Goal: Task Accomplishment & Management: Use online tool/utility

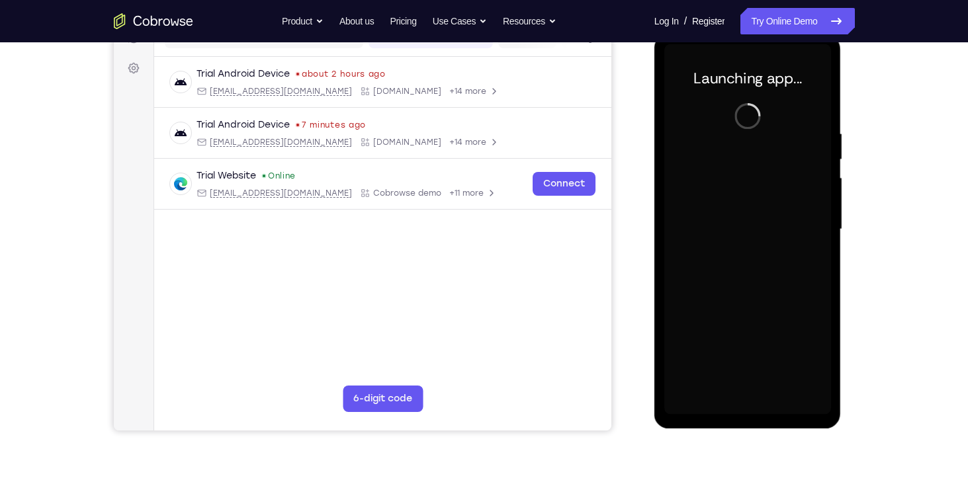
scroll to position [166, 0]
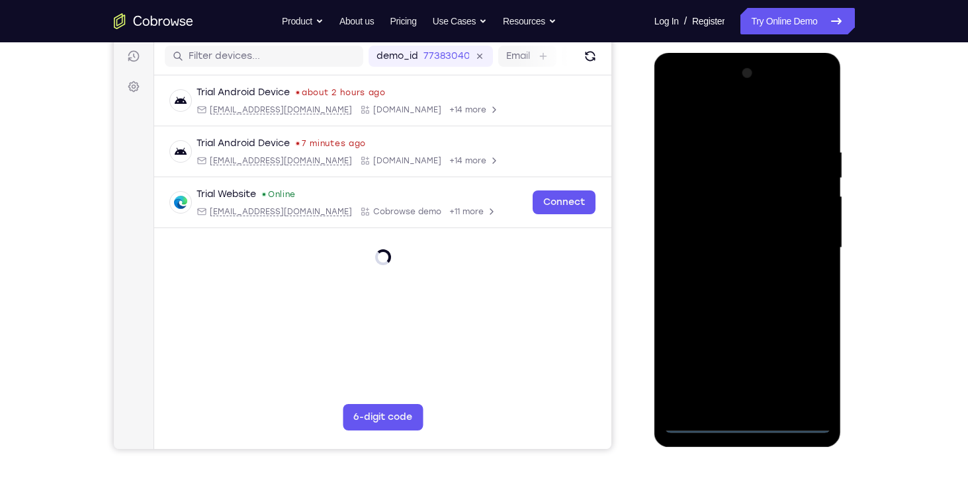
click at [753, 423] on div at bounding box center [747, 248] width 167 height 371
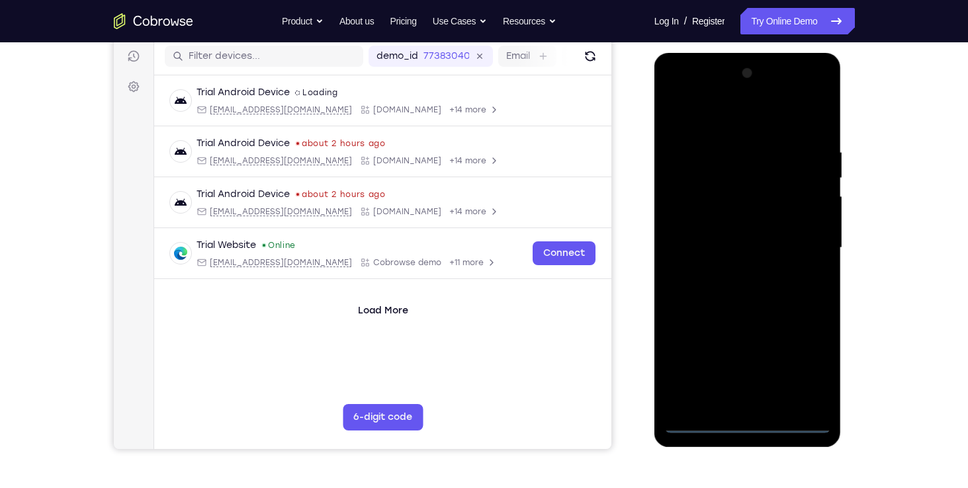
click at [811, 363] on div at bounding box center [747, 248] width 167 height 371
click at [678, 93] on div at bounding box center [747, 248] width 167 height 371
click at [799, 240] on div at bounding box center [747, 248] width 167 height 371
click at [760, 404] on div at bounding box center [747, 248] width 167 height 371
click at [731, 239] on div at bounding box center [747, 248] width 167 height 371
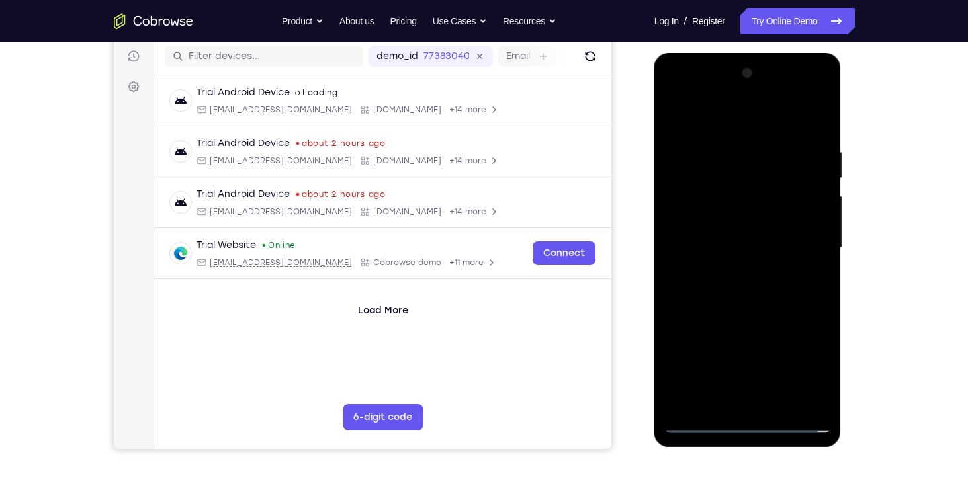
click at [758, 333] on div at bounding box center [747, 248] width 167 height 371
click at [809, 335] on div at bounding box center [747, 248] width 167 height 371
click at [772, 328] on div at bounding box center [747, 248] width 167 height 371
click at [702, 354] on div at bounding box center [747, 248] width 167 height 371
click at [707, 330] on div at bounding box center [747, 248] width 167 height 371
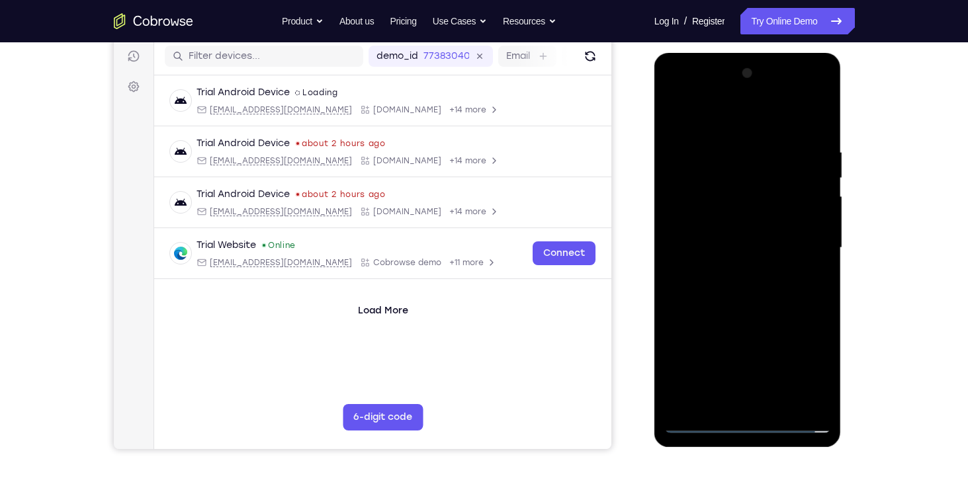
click at [731, 351] on div at bounding box center [747, 248] width 167 height 371
click at [814, 381] on div at bounding box center [747, 248] width 167 height 371
click at [820, 383] on div at bounding box center [747, 248] width 167 height 371
click at [782, 192] on div at bounding box center [747, 248] width 167 height 371
click at [759, 328] on div at bounding box center [747, 248] width 167 height 371
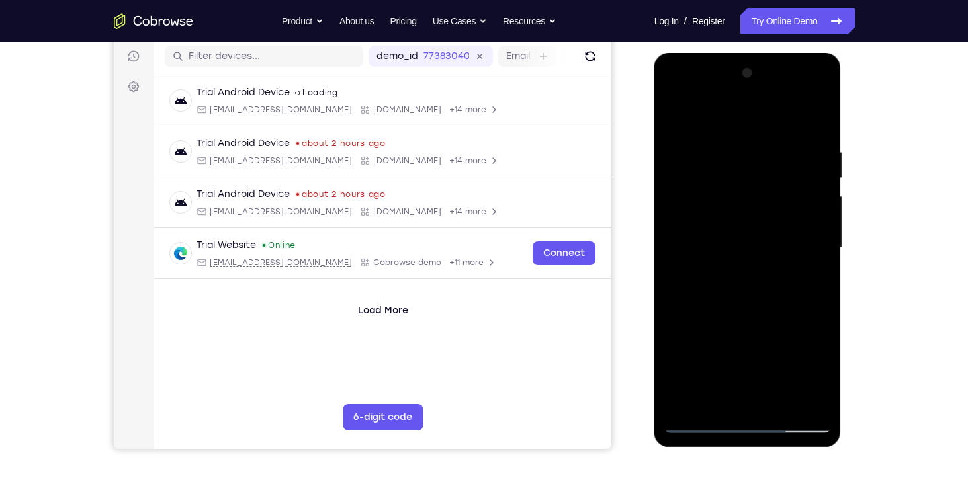
click at [806, 330] on div at bounding box center [747, 248] width 167 height 371
click at [776, 332] on div at bounding box center [747, 248] width 167 height 371
click at [694, 354] on div at bounding box center [747, 248] width 167 height 371
click at [705, 326] on div at bounding box center [747, 248] width 167 height 371
click at [729, 349] on div at bounding box center [747, 248] width 167 height 371
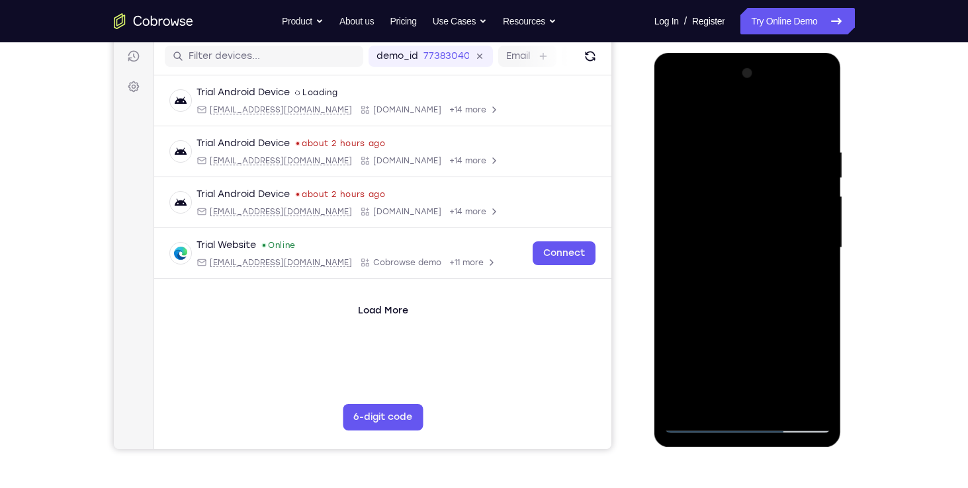
click at [674, 401] on div at bounding box center [747, 248] width 167 height 371
click at [723, 351] on div at bounding box center [747, 248] width 167 height 371
click at [670, 406] on div at bounding box center [747, 248] width 167 height 371
click at [683, 351] on div at bounding box center [747, 248] width 167 height 371
click at [765, 354] on div at bounding box center [747, 248] width 167 height 371
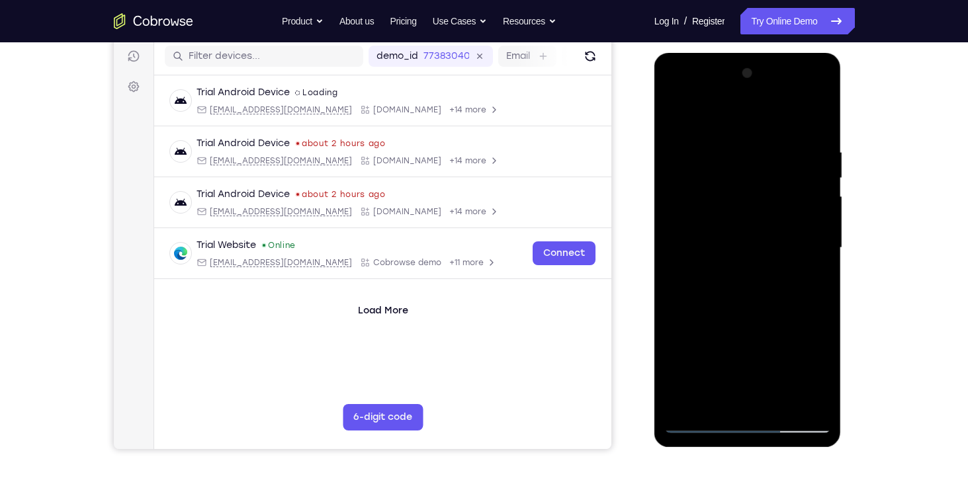
click at [797, 381] on div at bounding box center [747, 248] width 167 height 371
click at [706, 324] on div at bounding box center [747, 248] width 167 height 371
click at [715, 347] on div at bounding box center [747, 248] width 167 height 371
click at [674, 402] on div at bounding box center [747, 248] width 167 height 371
click at [720, 349] on div at bounding box center [747, 248] width 167 height 371
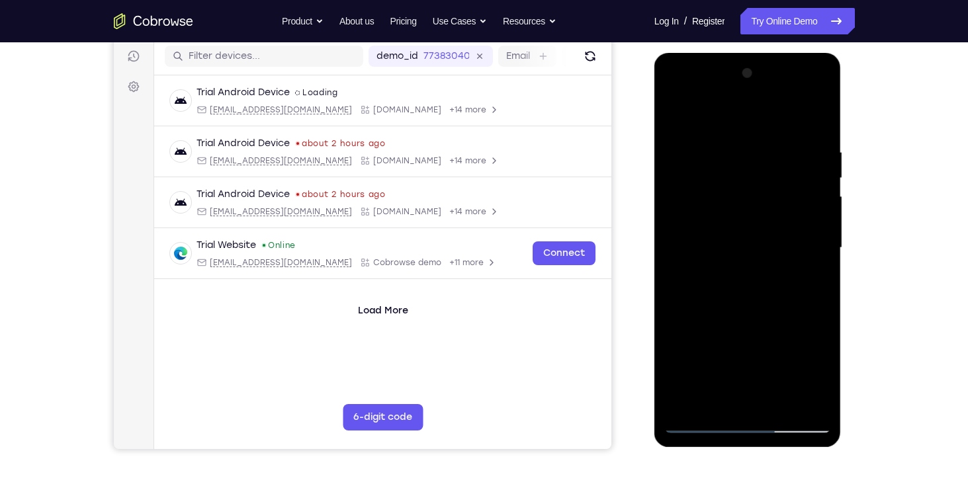
click at [784, 230] on div at bounding box center [747, 248] width 167 height 371
click at [681, 371] on div at bounding box center [747, 248] width 167 height 371
click at [813, 224] on div at bounding box center [747, 248] width 167 height 371
click at [821, 378] on div at bounding box center [747, 248] width 167 height 371
click at [676, 370] on div at bounding box center [747, 248] width 167 height 371
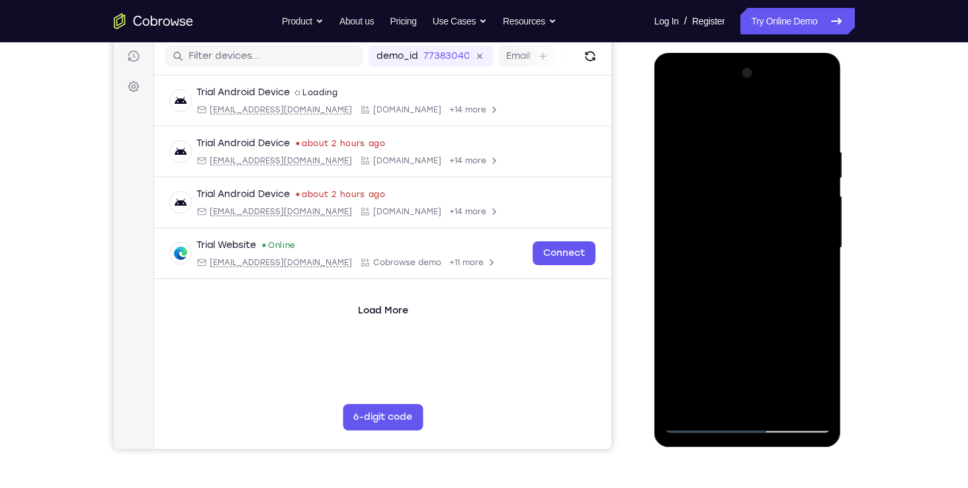
click at [758, 327] on div at bounding box center [747, 248] width 167 height 371
click at [804, 330] on div at bounding box center [747, 248] width 167 height 371
click at [772, 330] on div at bounding box center [747, 248] width 167 height 371
click at [699, 354] on div at bounding box center [747, 248] width 167 height 371
click at [707, 330] on div at bounding box center [747, 248] width 167 height 371
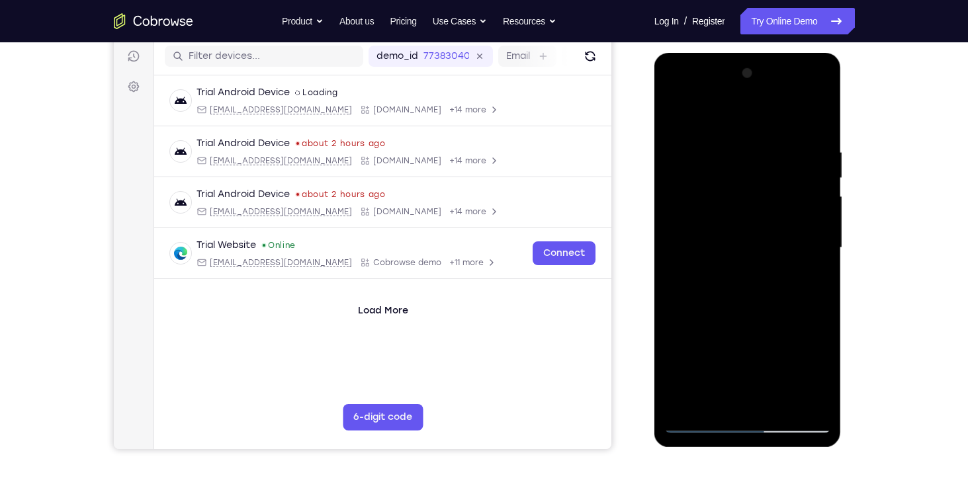
click at [735, 347] on div at bounding box center [747, 248] width 167 height 371
click at [676, 402] on div at bounding box center [747, 248] width 167 height 371
click at [729, 352] on div at bounding box center [747, 248] width 167 height 371
click at [672, 395] on div at bounding box center [747, 248] width 167 height 371
click at [677, 378] on div at bounding box center [747, 248] width 167 height 371
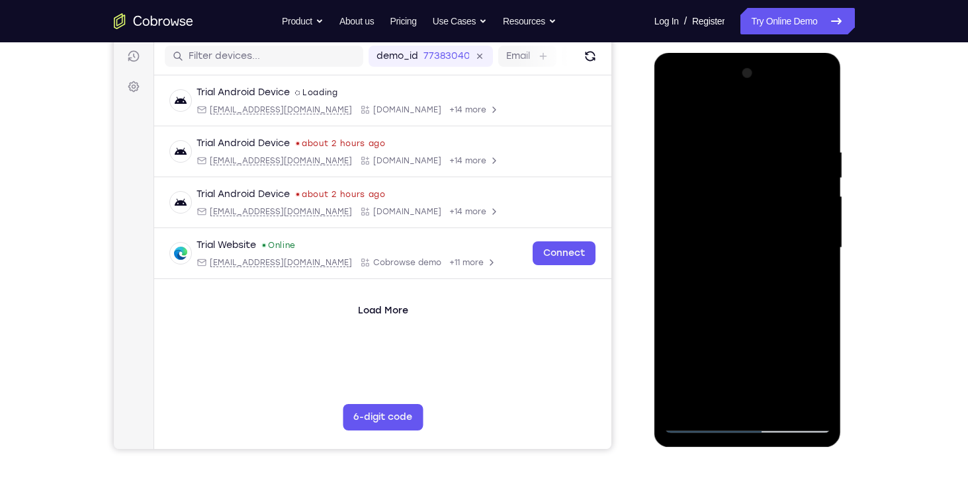
click at [681, 354] on div at bounding box center [747, 248] width 167 height 371
click at [766, 354] on div at bounding box center [747, 248] width 167 height 371
click at [799, 375] on div at bounding box center [747, 248] width 167 height 371
click at [705, 323] on div at bounding box center [747, 248] width 167 height 371
click at [715, 353] on div at bounding box center [747, 248] width 167 height 371
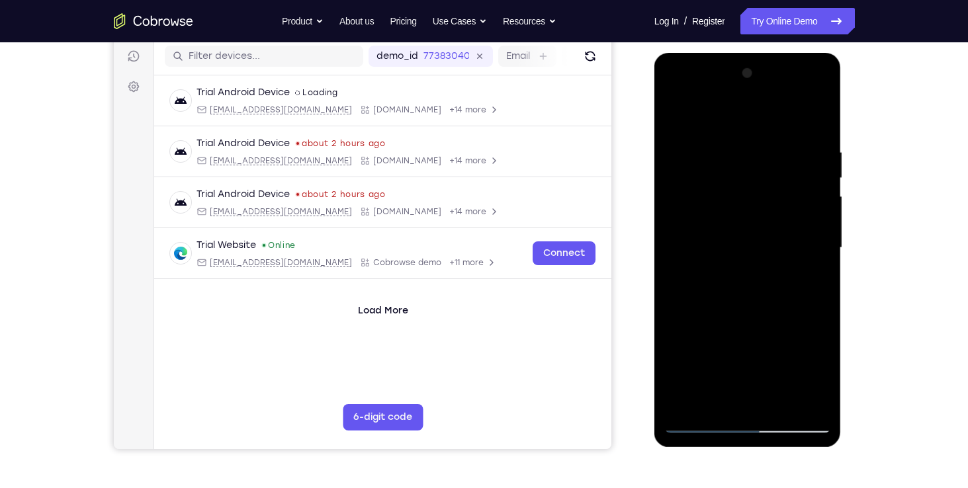
click at [676, 408] on div at bounding box center [747, 248] width 167 height 371
click at [725, 351] on div at bounding box center [747, 248] width 167 height 371
click at [817, 378] on div at bounding box center [747, 248] width 167 height 371
click at [772, 244] on div at bounding box center [747, 248] width 167 height 371
click at [763, 281] on div at bounding box center [747, 248] width 167 height 371
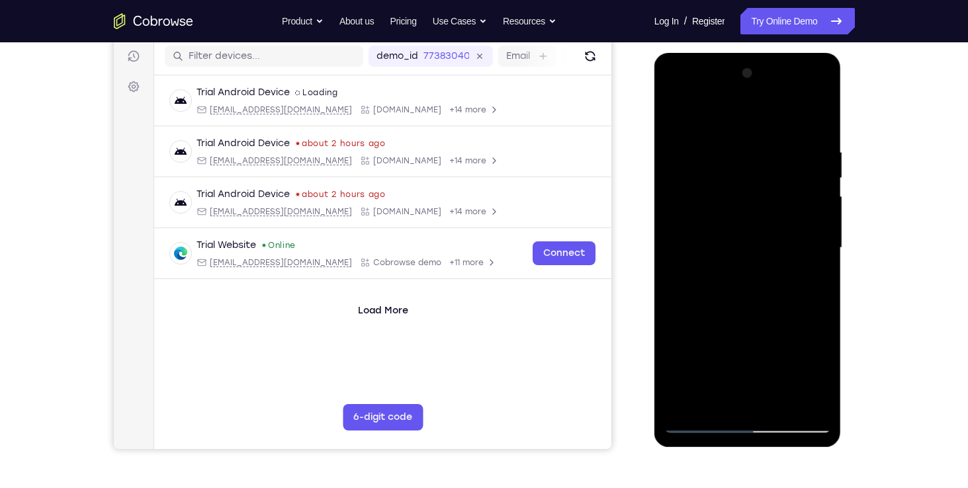
click at [756, 288] on div at bounding box center [747, 248] width 167 height 371
click at [713, 283] on div at bounding box center [747, 248] width 167 height 371
click at [702, 269] on div at bounding box center [747, 248] width 167 height 371
click at [696, 349] on div at bounding box center [747, 248] width 167 height 371
click at [713, 248] on div at bounding box center [747, 248] width 167 height 371
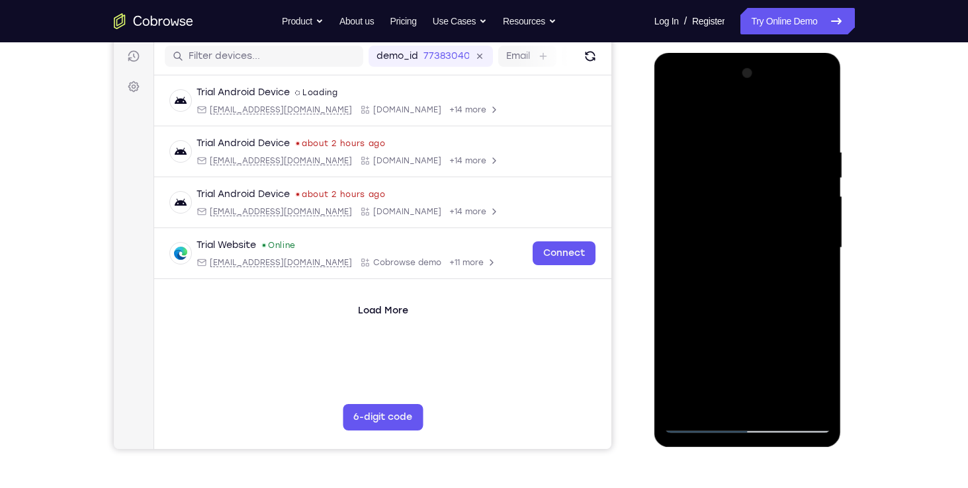
click at [729, 289] on div at bounding box center [747, 248] width 167 height 371
click at [814, 131] on div at bounding box center [747, 248] width 167 height 371
click at [734, 144] on div at bounding box center [747, 248] width 167 height 371
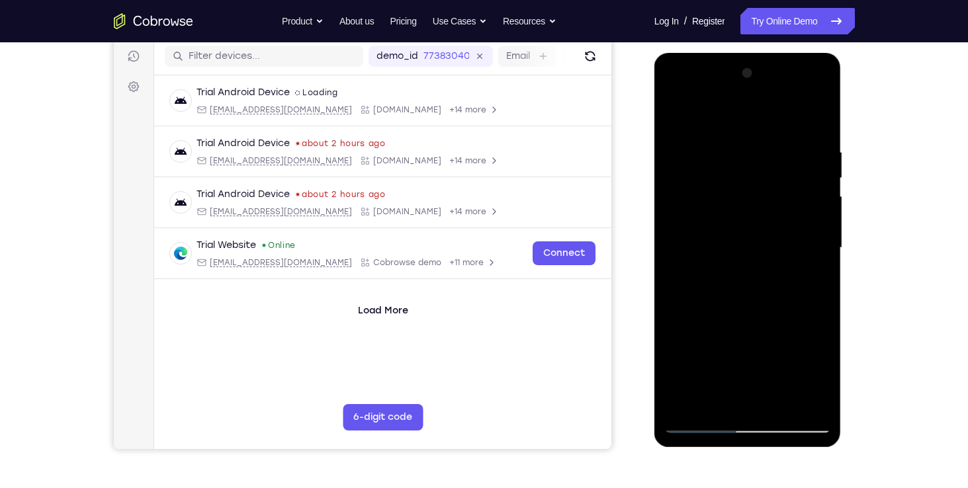
click at [801, 397] on div at bounding box center [747, 248] width 167 height 371
click at [776, 293] on div at bounding box center [747, 248] width 167 height 371
click at [802, 283] on div at bounding box center [747, 248] width 167 height 371
click at [800, 398] on div at bounding box center [747, 248] width 167 height 371
click at [799, 262] on div at bounding box center [747, 248] width 167 height 371
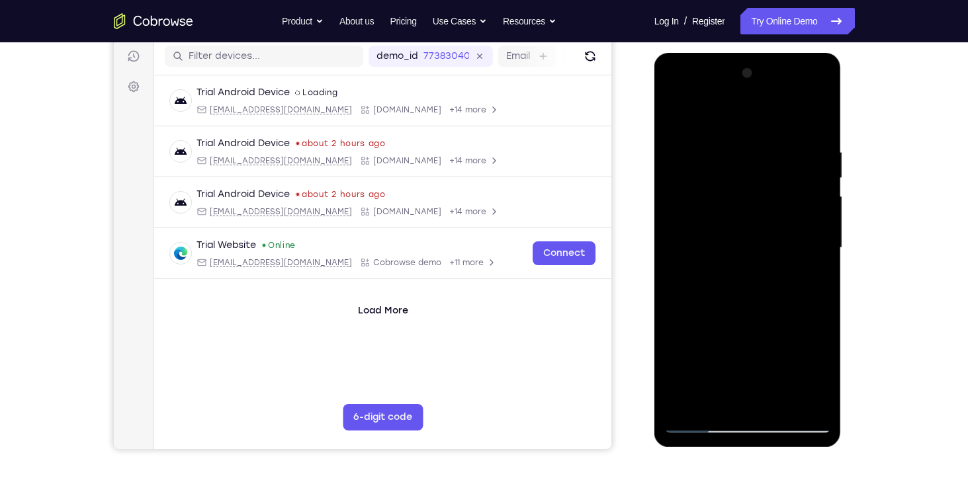
click at [815, 122] on div at bounding box center [747, 248] width 167 height 371
click at [801, 400] on div at bounding box center [747, 248] width 167 height 371
click at [673, 291] on div at bounding box center [747, 248] width 167 height 371
click at [682, 260] on div at bounding box center [747, 248] width 167 height 371
drag, startPoint x: 684, startPoint y: 277, endPoint x: 797, endPoint y: 273, distance: 113.9
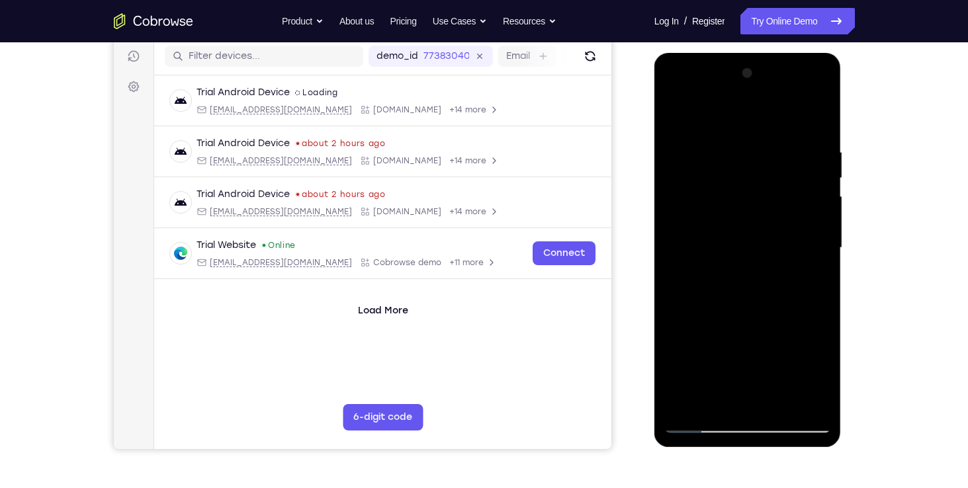
click at [797, 273] on div at bounding box center [747, 248] width 167 height 371
click at [817, 116] on div at bounding box center [747, 248] width 167 height 371
click at [813, 118] on div at bounding box center [747, 248] width 167 height 371
click at [813, 122] on div at bounding box center [747, 248] width 167 height 371
click at [682, 405] on div at bounding box center [747, 248] width 167 height 371
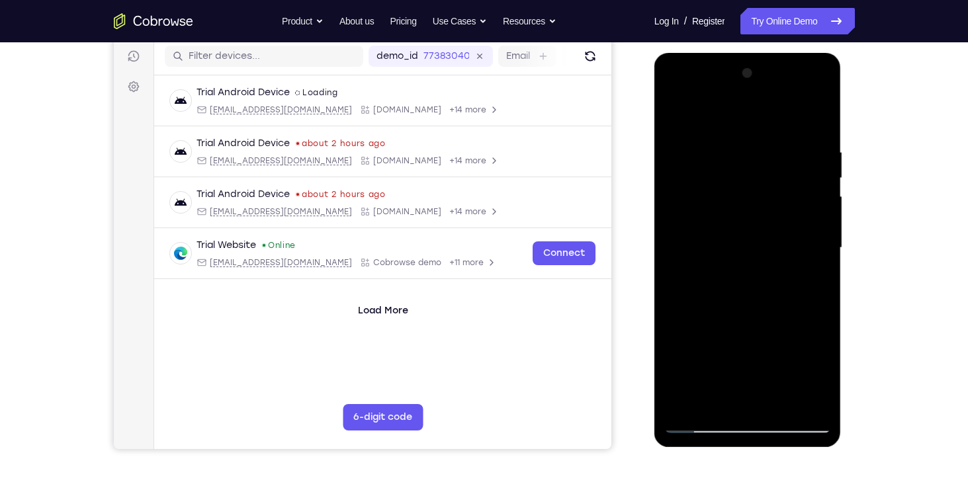
click at [698, 424] on div at bounding box center [747, 248] width 167 height 371
click at [684, 403] on div at bounding box center [747, 248] width 167 height 371
click at [819, 113] on div at bounding box center [747, 248] width 167 height 371
click at [683, 184] on div at bounding box center [747, 248] width 167 height 371
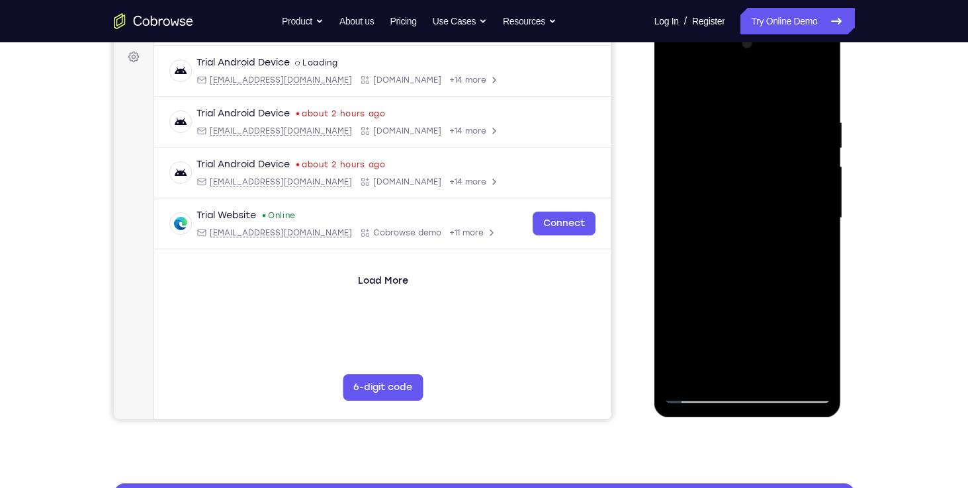
scroll to position [195, 0]
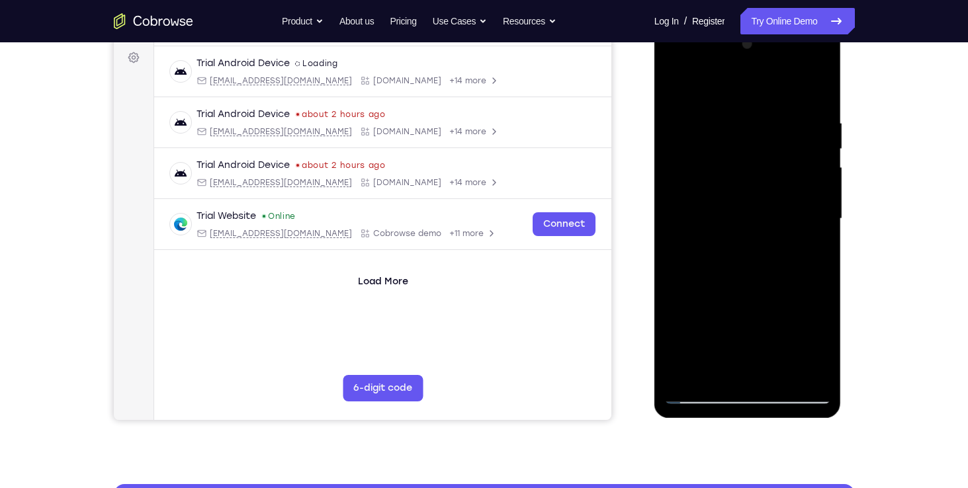
click at [776, 131] on div at bounding box center [747, 219] width 167 height 371
click at [764, 287] on div at bounding box center [747, 219] width 167 height 371
click at [754, 369] on div at bounding box center [747, 219] width 167 height 371
click at [771, 278] on div at bounding box center [747, 219] width 167 height 371
click at [721, 128] on div at bounding box center [747, 219] width 167 height 371
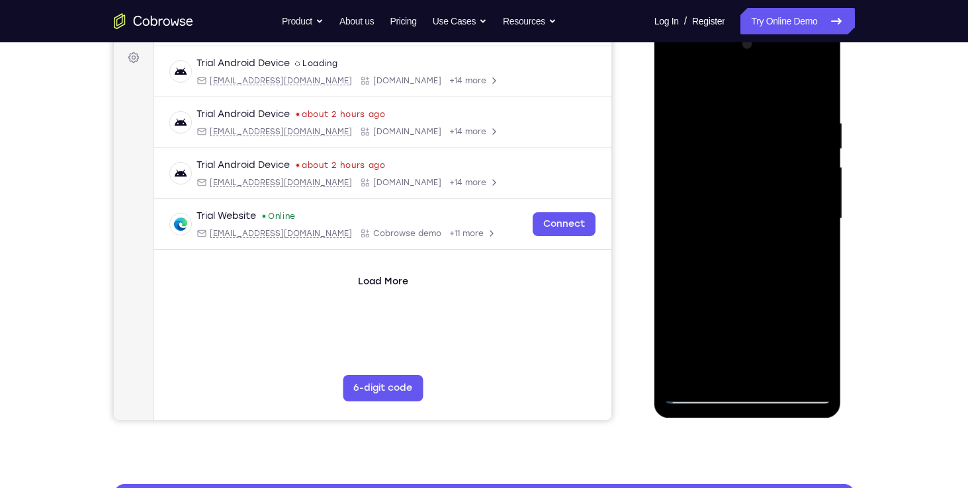
click at [721, 369] on div at bounding box center [747, 219] width 167 height 371
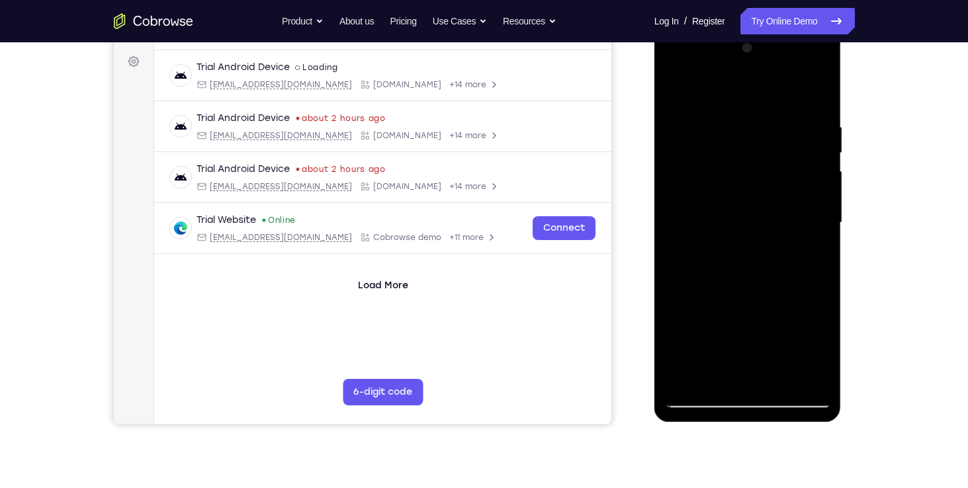
scroll to position [181, 0]
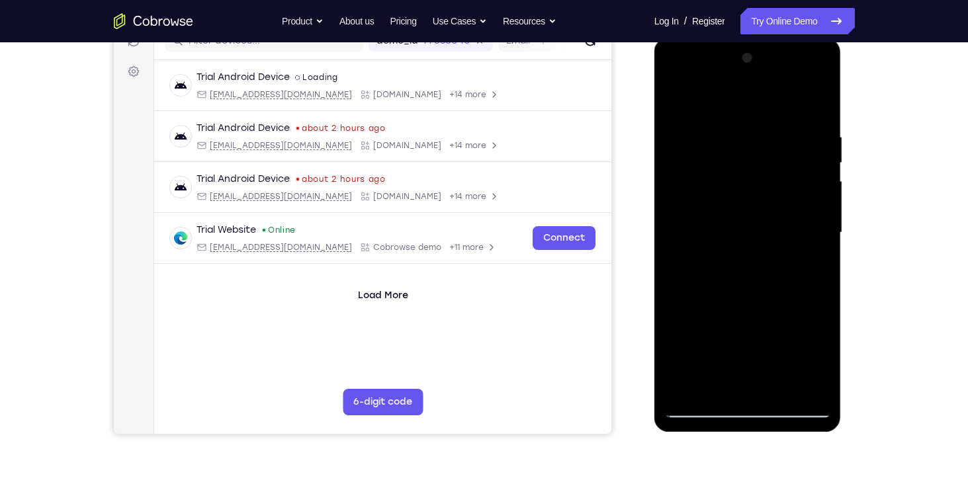
click at [827, 80] on div at bounding box center [747, 233] width 167 height 371
click at [685, 339] on div at bounding box center [747, 233] width 167 height 371
click at [716, 313] on div at bounding box center [747, 233] width 167 height 371
click at [823, 356] on div at bounding box center [747, 233] width 167 height 371
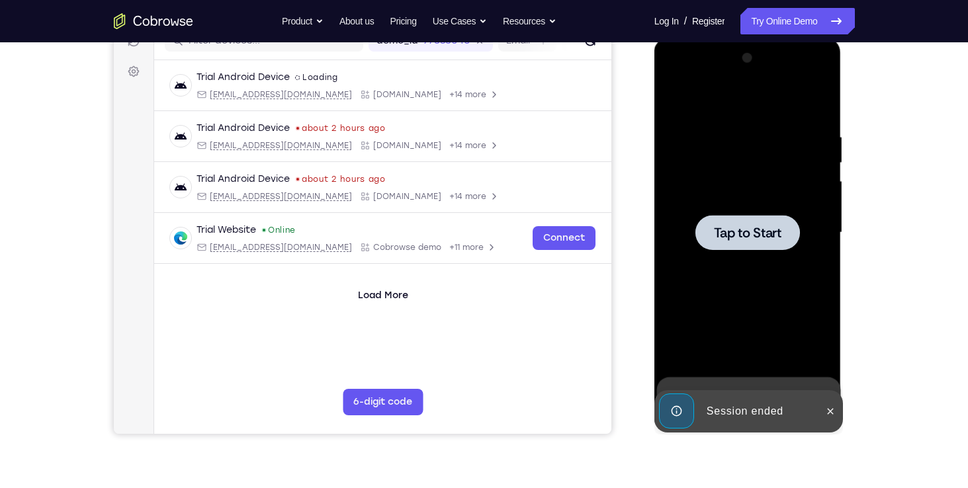
click at [774, 251] on div at bounding box center [747, 233] width 167 height 371
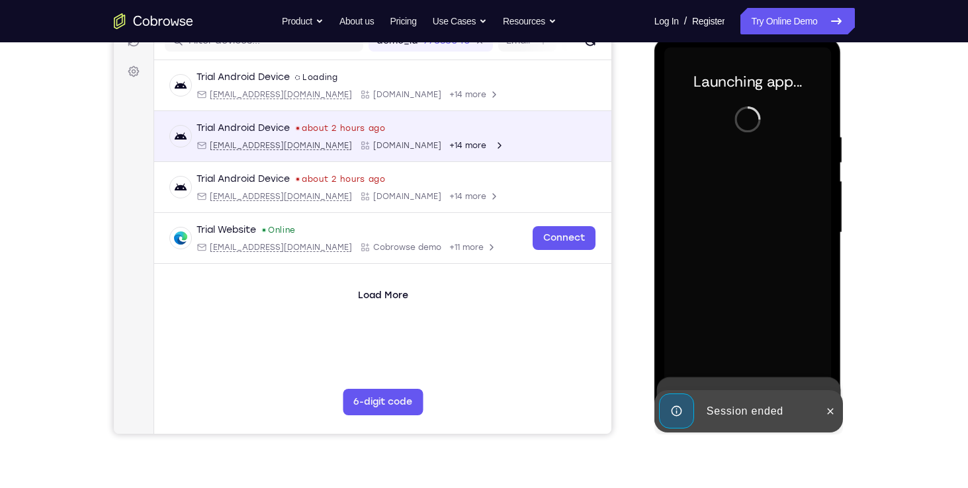
scroll to position [154, 0]
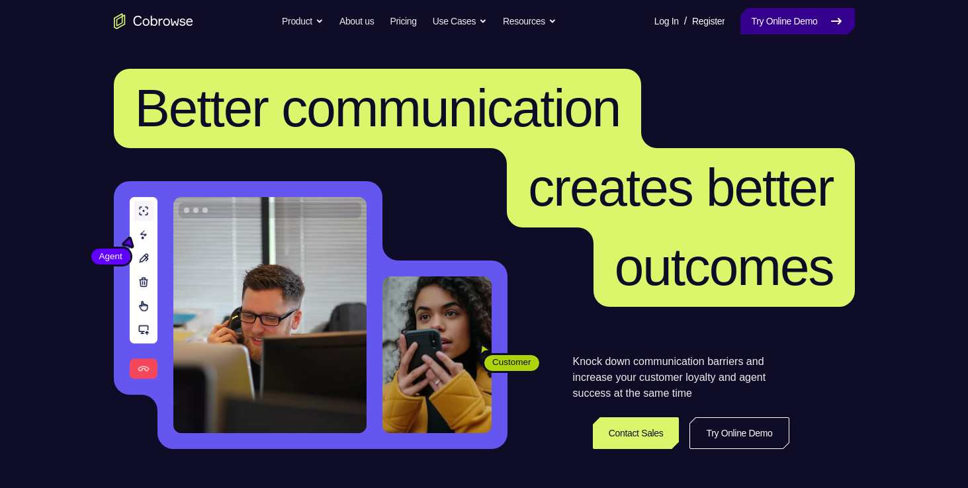
click at [777, 24] on link "Try Online Demo" at bounding box center [798, 21] width 114 height 26
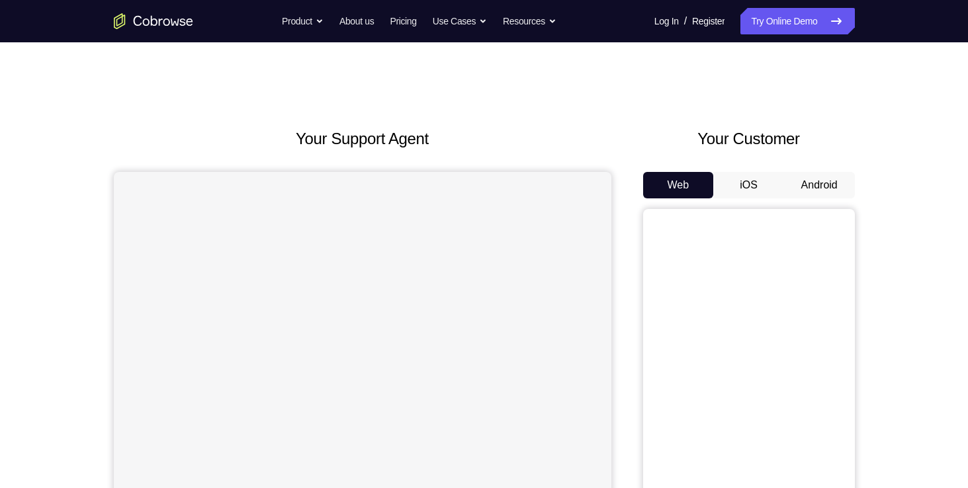
click at [825, 181] on button "Android" at bounding box center [819, 185] width 71 height 26
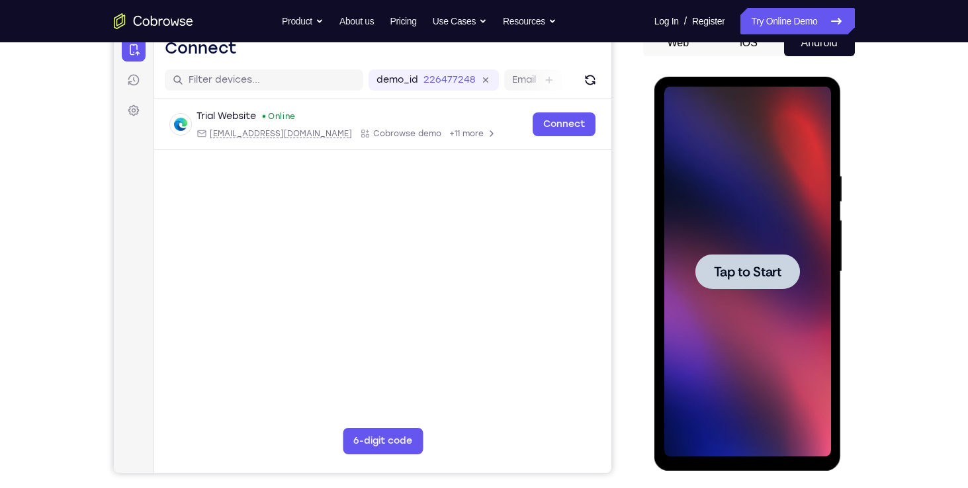
click at [717, 310] on div at bounding box center [747, 272] width 167 height 371
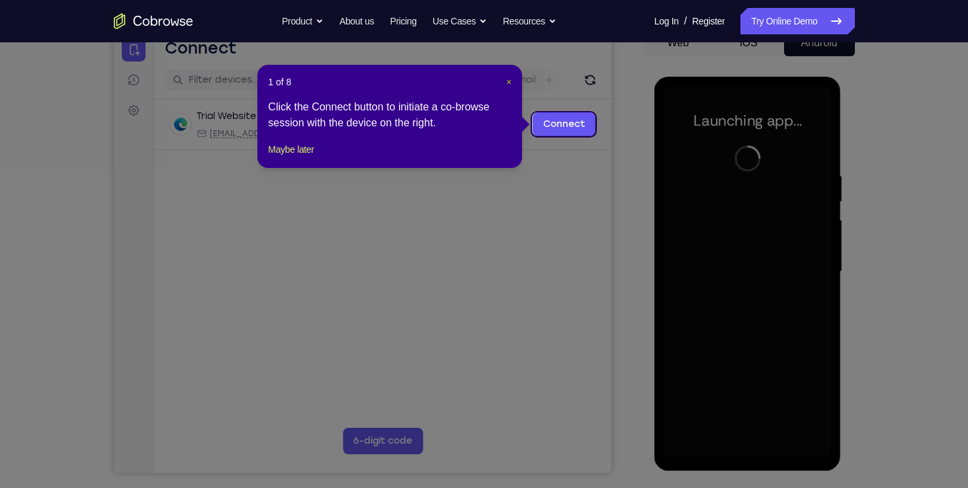
click at [512, 81] on span "×" at bounding box center [508, 82] width 5 height 11
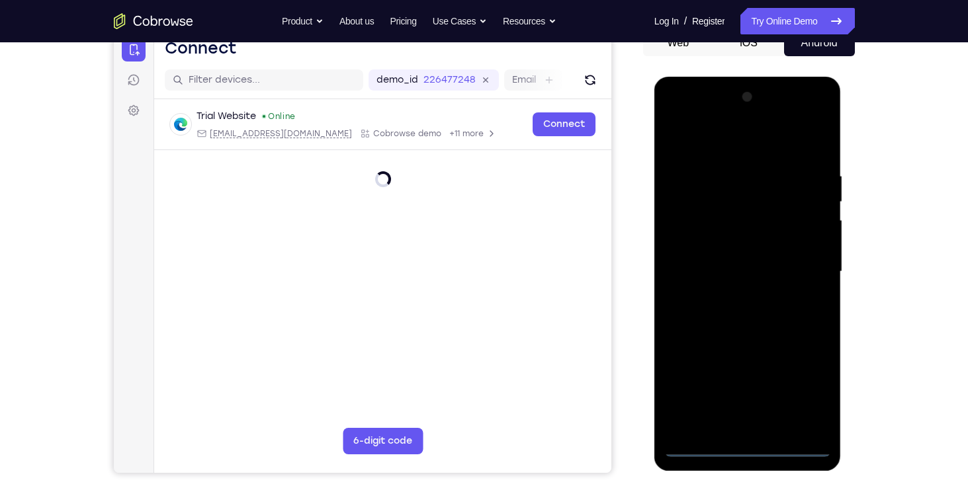
click at [747, 447] on div at bounding box center [747, 272] width 167 height 371
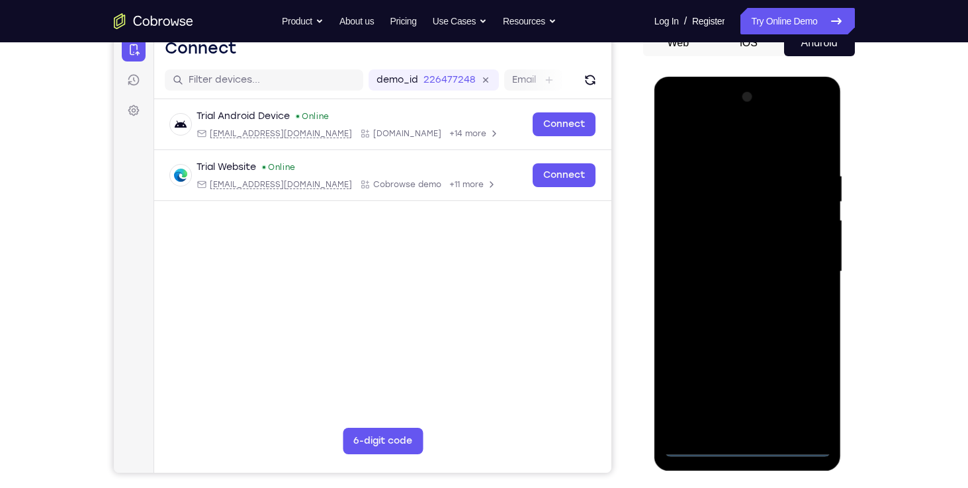
click at [813, 383] on div at bounding box center [747, 272] width 167 height 371
click at [674, 113] on div at bounding box center [747, 272] width 167 height 371
click at [800, 263] on div at bounding box center [747, 272] width 167 height 371
click at [732, 299] on div at bounding box center [747, 272] width 167 height 371
drag, startPoint x: 728, startPoint y: 266, endPoint x: 699, endPoint y: 222, distance: 52.5
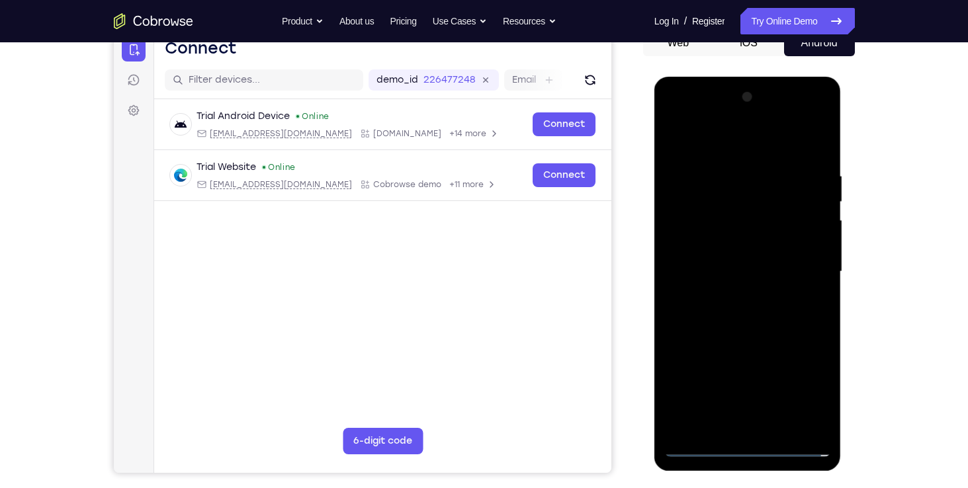
click at [699, 222] on div at bounding box center [747, 272] width 167 height 371
click at [760, 351] on div at bounding box center [747, 272] width 167 height 371
click at [799, 357] on div at bounding box center [747, 272] width 167 height 371
click at [766, 355] on div at bounding box center [747, 272] width 167 height 371
click at [702, 377] on div at bounding box center [747, 272] width 167 height 371
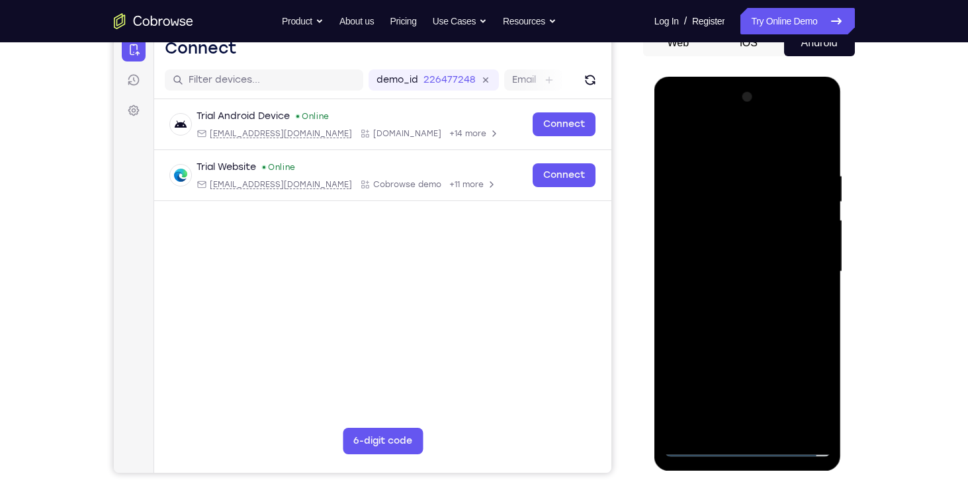
click at [702, 377] on div at bounding box center [747, 272] width 167 height 371
click at [824, 403] on div at bounding box center [747, 272] width 167 height 371
click at [710, 352] on div at bounding box center [747, 272] width 167 height 371
click at [729, 373] on div at bounding box center [747, 272] width 167 height 371
click at [675, 431] on div at bounding box center [747, 272] width 167 height 371
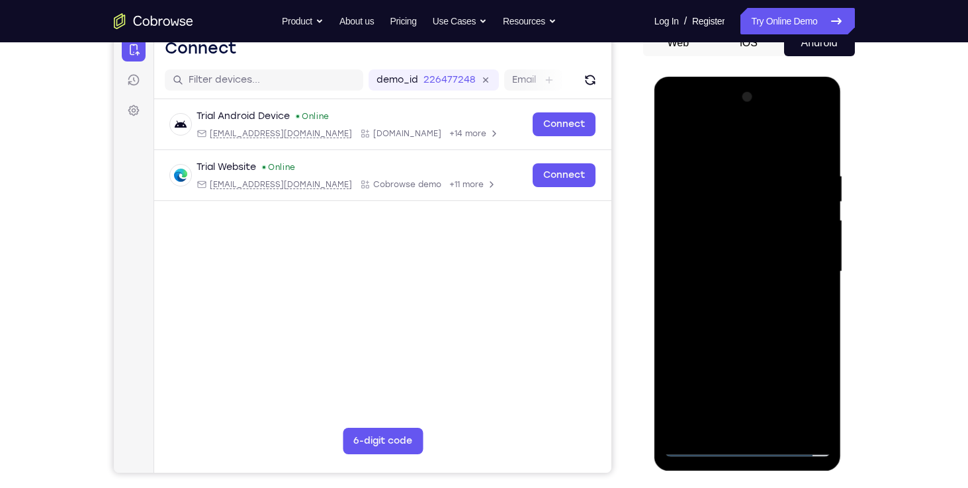
click at [718, 371] on div at bounding box center [747, 272] width 167 height 371
click at [682, 423] on div at bounding box center [747, 272] width 167 height 371
click at [679, 378] on div at bounding box center [747, 272] width 167 height 371
click at [764, 375] on div at bounding box center [747, 272] width 167 height 371
click at [799, 396] on div at bounding box center [747, 272] width 167 height 371
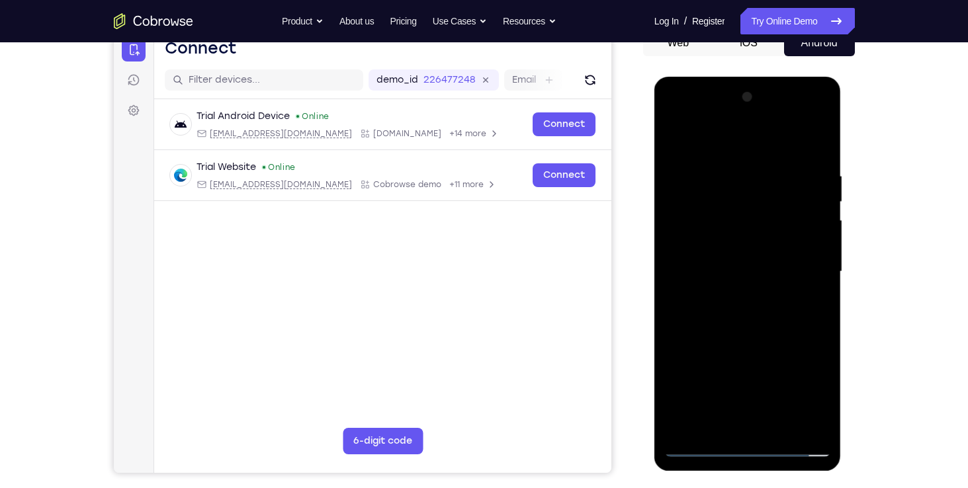
click at [711, 355] on div at bounding box center [747, 272] width 167 height 371
click at [715, 370] on div at bounding box center [747, 272] width 167 height 371
click at [676, 428] on div at bounding box center [747, 272] width 167 height 371
click at [725, 377] on div at bounding box center [747, 272] width 167 height 371
click at [729, 249] on div at bounding box center [747, 272] width 167 height 371
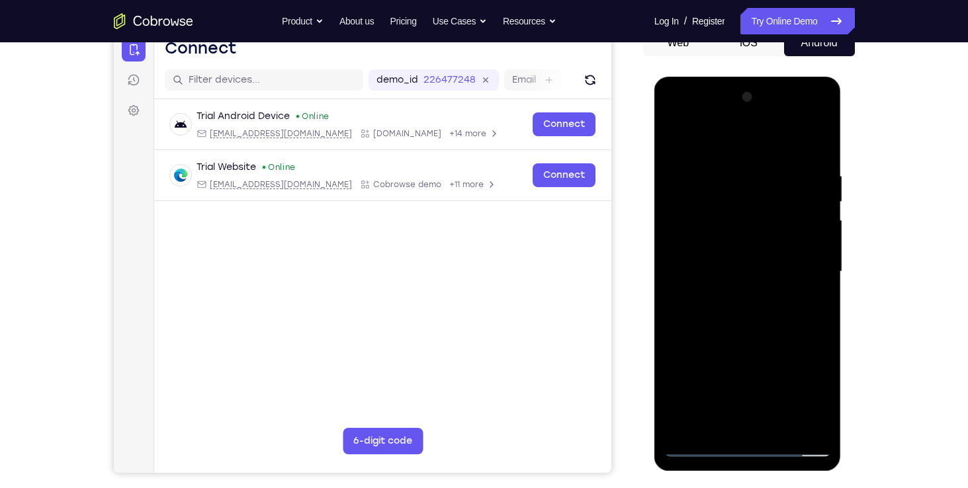
click at [673, 327] on div at bounding box center [747, 272] width 167 height 371
click at [686, 326] on div at bounding box center [747, 272] width 167 height 371
click at [705, 330] on div at bounding box center [747, 272] width 167 height 371
click at [674, 402] on div at bounding box center [747, 272] width 167 height 371
click at [755, 357] on div at bounding box center [747, 272] width 167 height 371
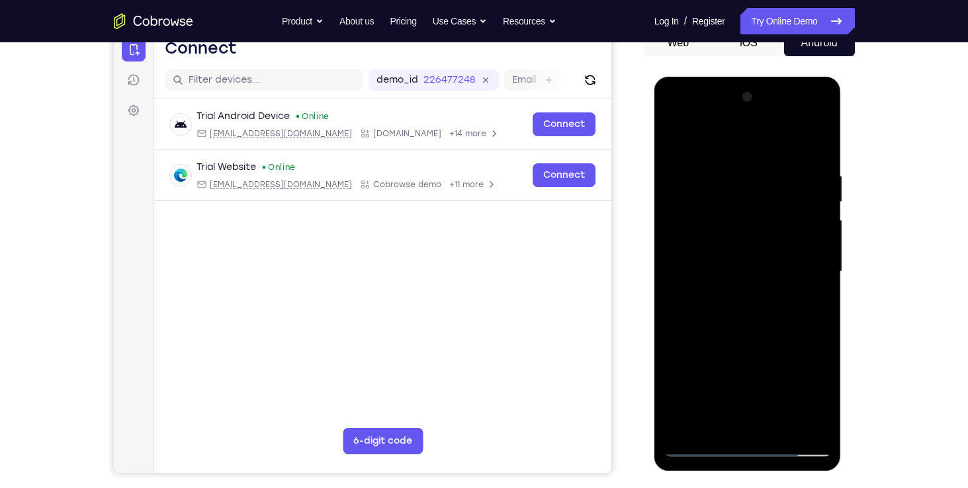
click at [816, 249] on div at bounding box center [747, 272] width 167 height 371
click at [815, 396] on div at bounding box center [747, 272] width 167 height 371
click at [682, 398] on div at bounding box center [747, 272] width 167 height 371
click at [756, 349] on div at bounding box center [747, 272] width 167 height 371
click at [800, 354] on div at bounding box center [747, 272] width 167 height 371
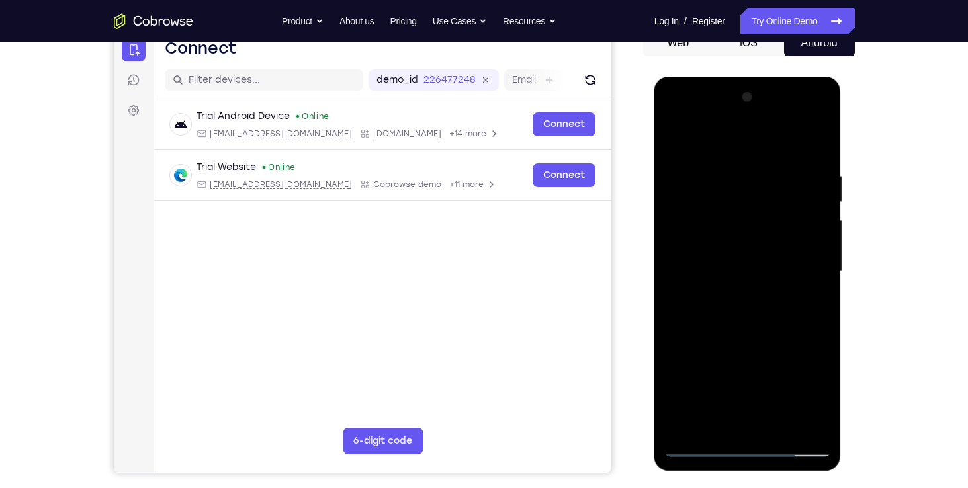
click at [766, 356] on div at bounding box center [747, 272] width 167 height 371
click at [700, 375] on div at bounding box center [747, 272] width 167 height 371
click at [709, 351] on div at bounding box center [747, 272] width 167 height 371
click at [725, 371] on div at bounding box center [747, 272] width 167 height 371
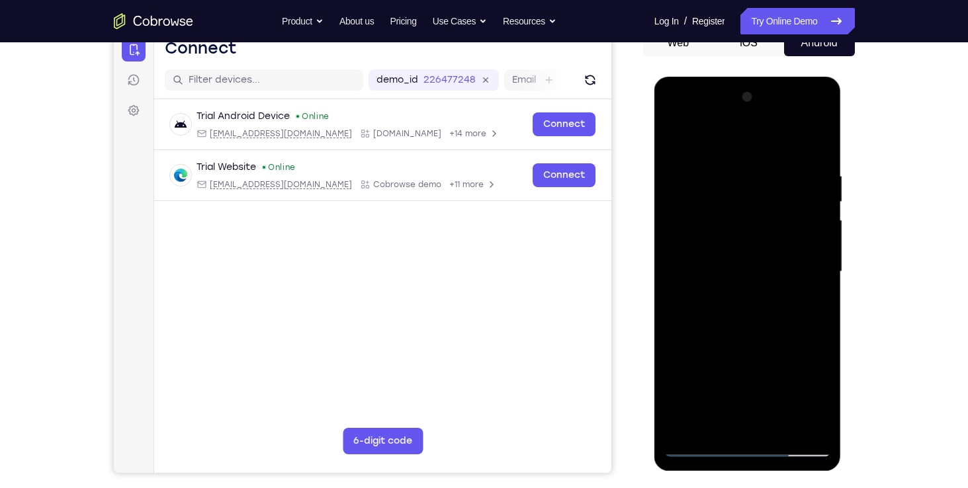
click at [675, 420] on div at bounding box center [747, 272] width 167 height 371
click at [724, 379] on div at bounding box center [747, 272] width 167 height 371
click at [678, 426] on div at bounding box center [747, 272] width 167 height 371
drag, startPoint x: 682, startPoint y: 404, endPoint x: 673, endPoint y: 404, distance: 8.6
click at [673, 404] on div at bounding box center [747, 272] width 167 height 371
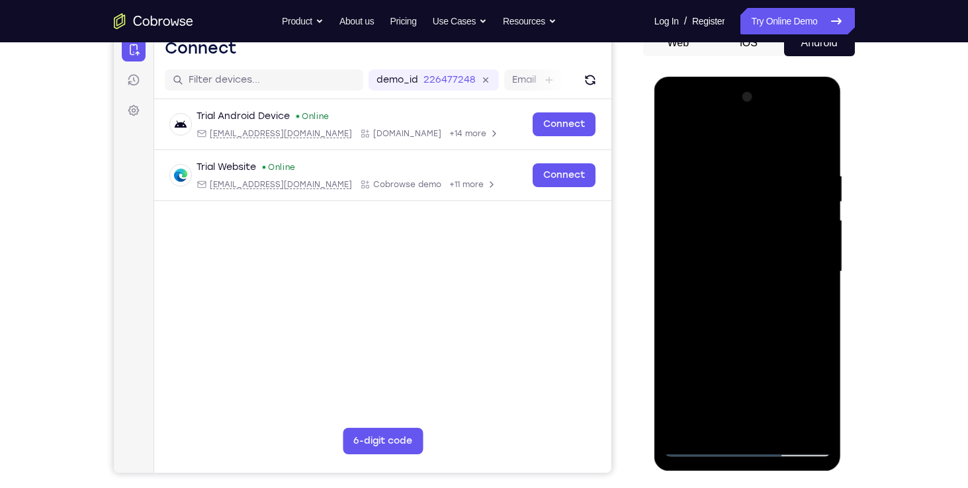
drag, startPoint x: 675, startPoint y: 399, endPoint x: 669, endPoint y: 402, distance: 6.8
click at [669, 402] on div at bounding box center [747, 272] width 167 height 371
click at [698, 375] on div at bounding box center [747, 272] width 167 height 371
click at [816, 399] on div at bounding box center [747, 272] width 167 height 371
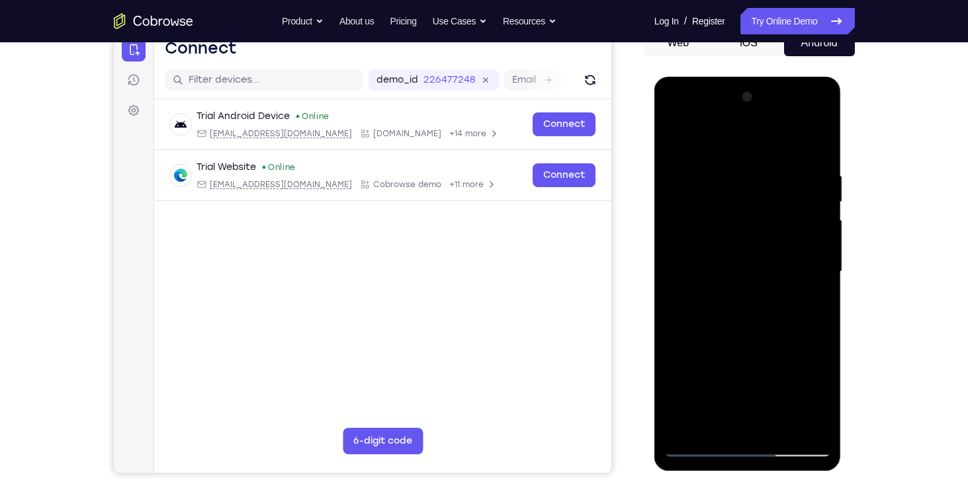
click at [680, 377] on div at bounding box center [747, 272] width 167 height 371
click at [824, 404] on div at bounding box center [747, 272] width 167 height 371
click at [711, 354] on div at bounding box center [747, 272] width 167 height 371
click at [717, 375] on div at bounding box center [747, 272] width 167 height 371
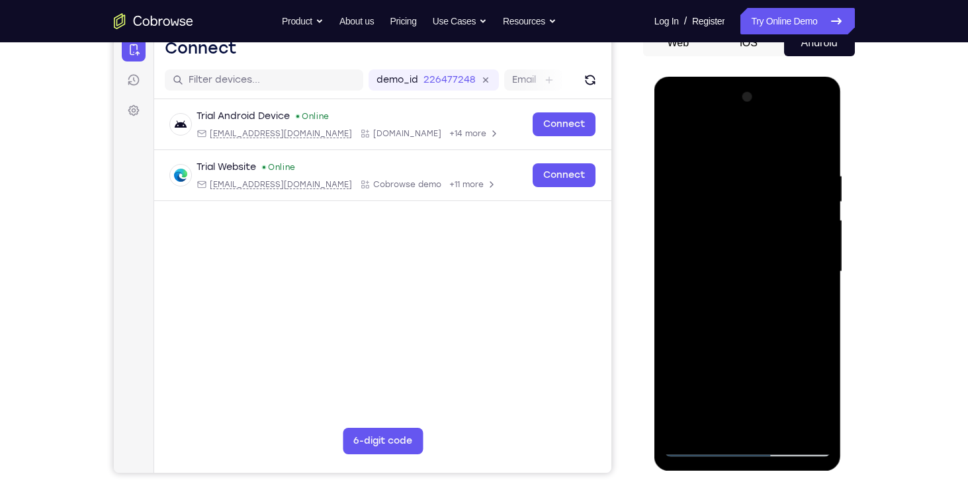
click at [799, 271] on div at bounding box center [747, 272] width 167 height 371
click at [776, 312] on div at bounding box center [747, 272] width 167 height 371
click at [733, 320] on div at bounding box center [747, 272] width 167 height 371
click at [735, 318] on div at bounding box center [747, 272] width 167 height 371
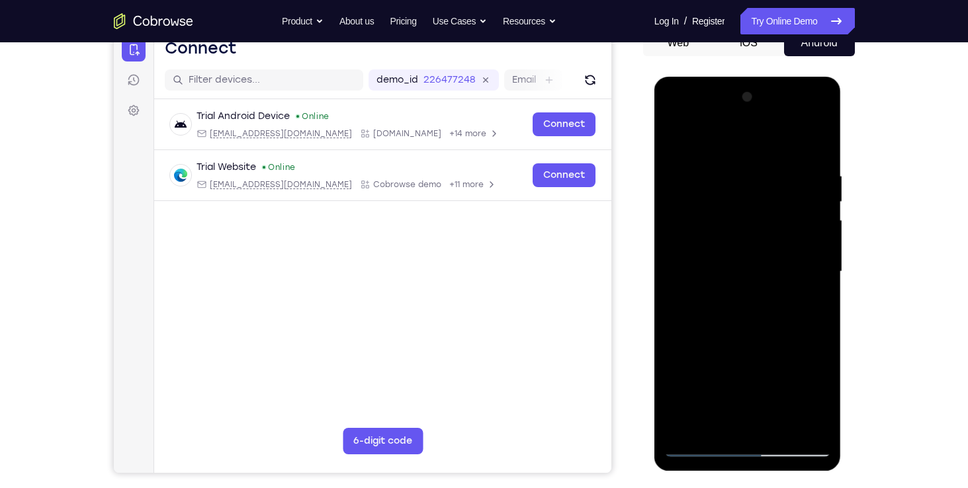
click at [747, 315] on div at bounding box center [747, 272] width 167 height 371
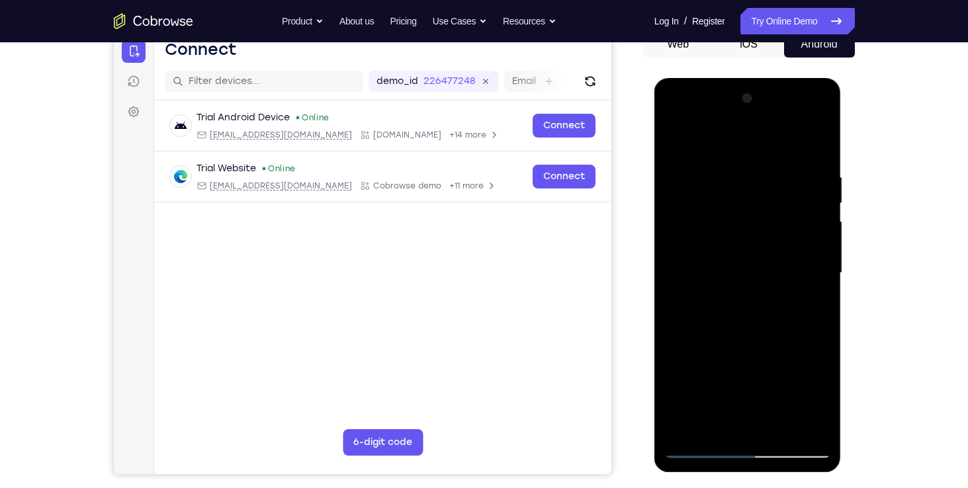
click at [737, 317] on div at bounding box center [747, 273] width 167 height 371
click at [764, 319] on div at bounding box center [747, 273] width 167 height 371
click at [768, 312] on div at bounding box center [747, 273] width 167 height 371
click at [770, 298] on div at bounding box center [747, 273] width 167 height 371
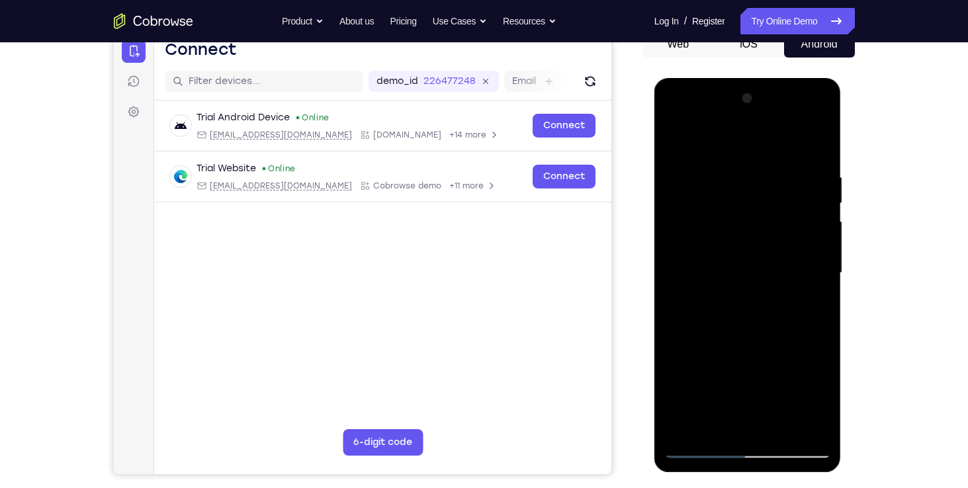
click at [759, 279] on div at bounding box center [747, 273] width 167 height 371
click at [749, 318] on div at bounding box center [747, 273] width 167 height 371
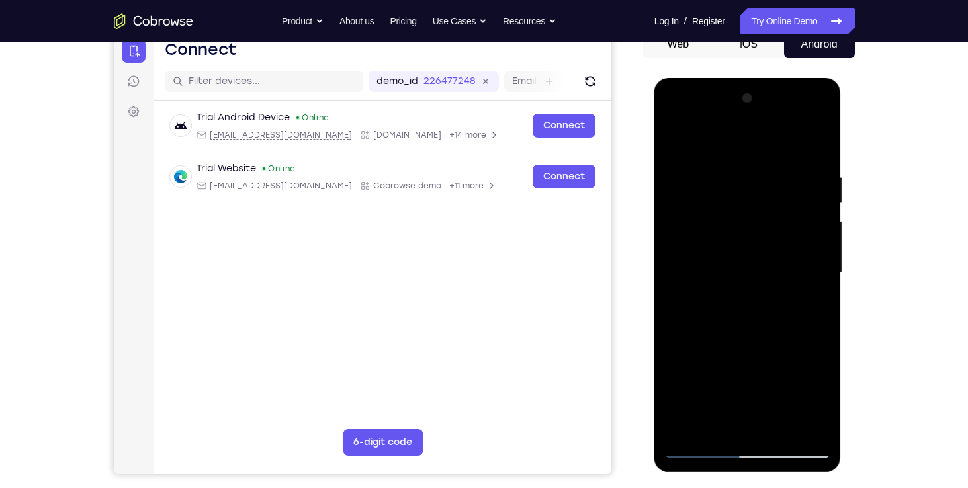
drag, startPoint x: 750, startPoint y: 295, endPoint x: 695, endPoint y: 294, distance: 54.9
click at [695, 294] on div at bounding box center [747, 273] width 167 height 371
click at [751, 294] on div at bounding box center [747, 273] width 167 height 371
drag, startPoint x: 750, startPoint y: 249, endPoint x: 678, endPoint y: 251, distance: 72.8
click at [678, 251] on div at bounding box center [747, 273] width 167 height 371
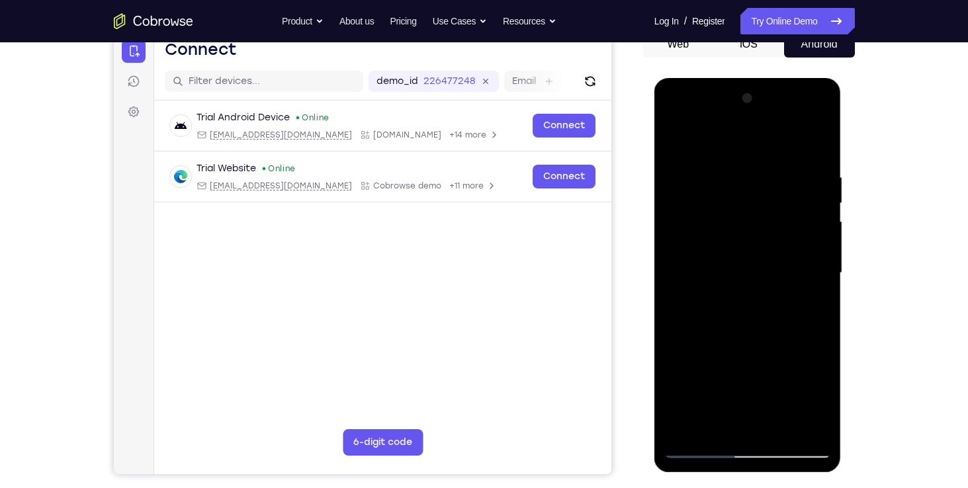
drag, startPoint x: 747, startPoint y: 250, endPoint x: 685, endPoint y: 249, distance: 62.2
click at [685, 249] on div at bounding box center [747, 273] width 167 height 371
drag, startPoint x: 691, startPoint y: 250, endPoint x: 685, endPoint y: 255, distance: 8.0
click at [685, 255] on div at bounding box center [747, 273] width 167 height 371
click at [693, 253] on div at bounding box center [747, 273] width 167 height 371
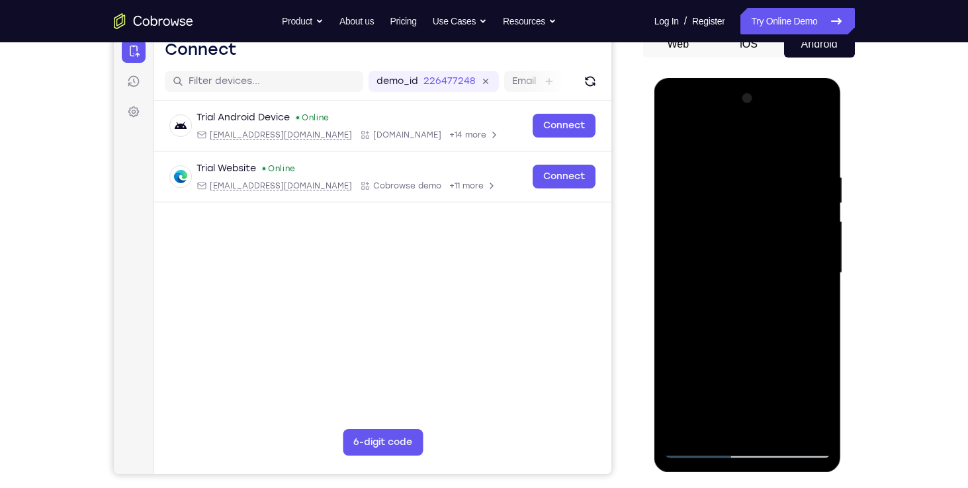
click at [693, 253] on div at bounding box center [747, 273] width 167 height 371
click at [749, 234] on div at bounding box center [747, 273] width 167 height 371
click at [705, 283] on div at bounding box center [747, 273] width 167 height 371
click at [696, 451] on div at bounding box center [747, 273] width 167 height 371
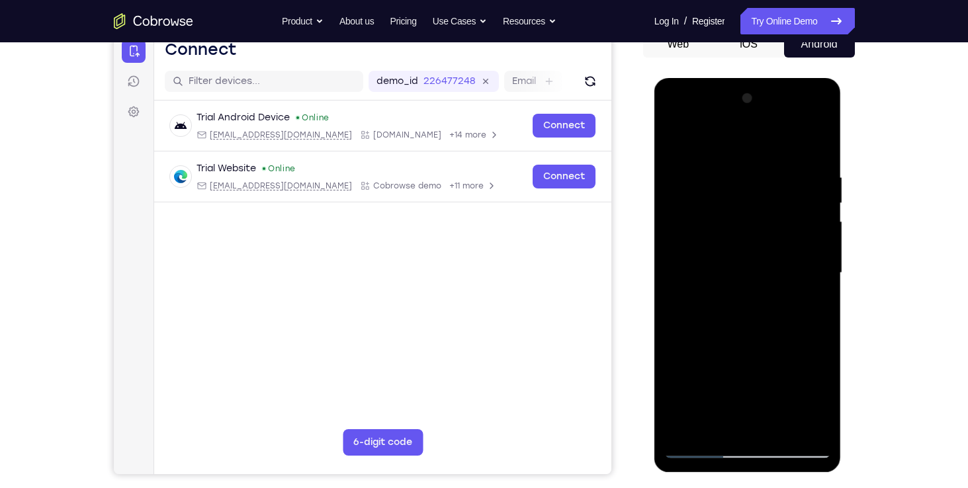
click at [696, 451] on div at bounding box center [747, 273] width 167 height 371
click at [737, 301] on div at bounding box center [747, 273] width 167 height 371
click at [744, 270] on div at bounding box center [747, 273] width 167 height 371
click at [760, 353] on div at bounding box center [747, 273] width 167 height 371
click at [805, 352] on div at bounding box center [747, 273] width 167 height 371
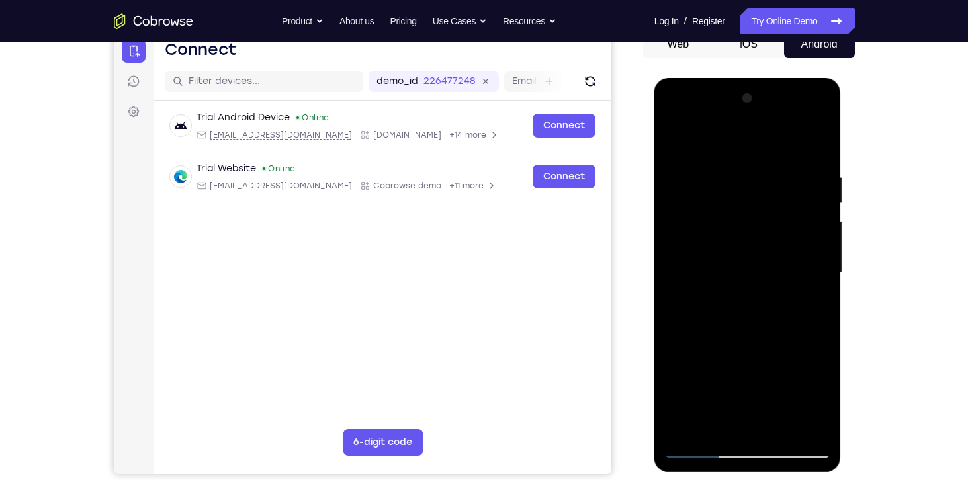
click at [771, 355] on div at bounding box center [747, 273] width 167 height 371
click at [694, 377] on div at bounding box center [747, 273] width 167 height 371
click at [704, 355] on div at bounding box center [747, 273] width 167 height 371
click at [733, 381] on div at bounding box center [747, 273] width 167 height 371
click at [673, 424] on div at bounding box center [747, 273] width 167 height 371
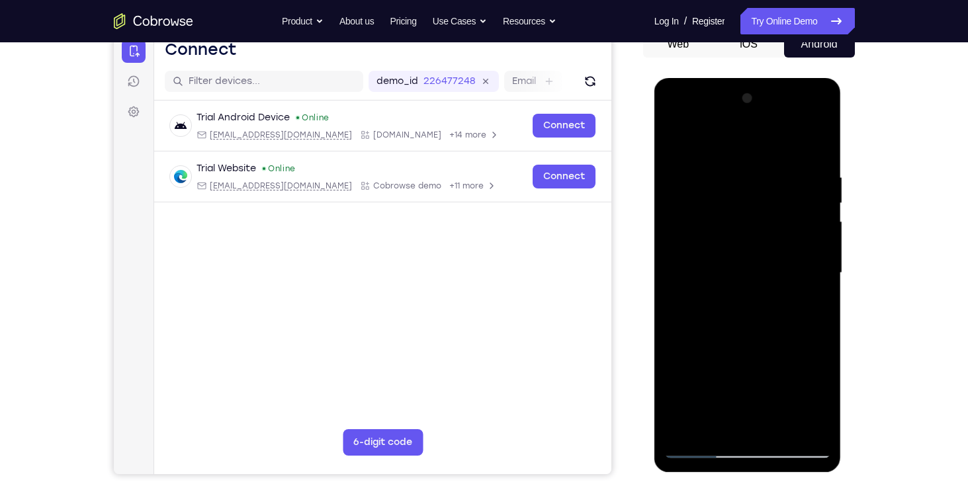
click at [721, 376] on div at bounding box center [747, 273] width 167 height 371
click at [677, 424] on div at bounding box center [747, 273] width 167 height 371
click at [680, 381] on div at bounding box center [747, 273] width 167 height 371
click at [767, 210] on div at bounding box center [747, 273] width 167 height 371
click at [739, 239] on div at bounding box center [747, 273] width 167 height 371
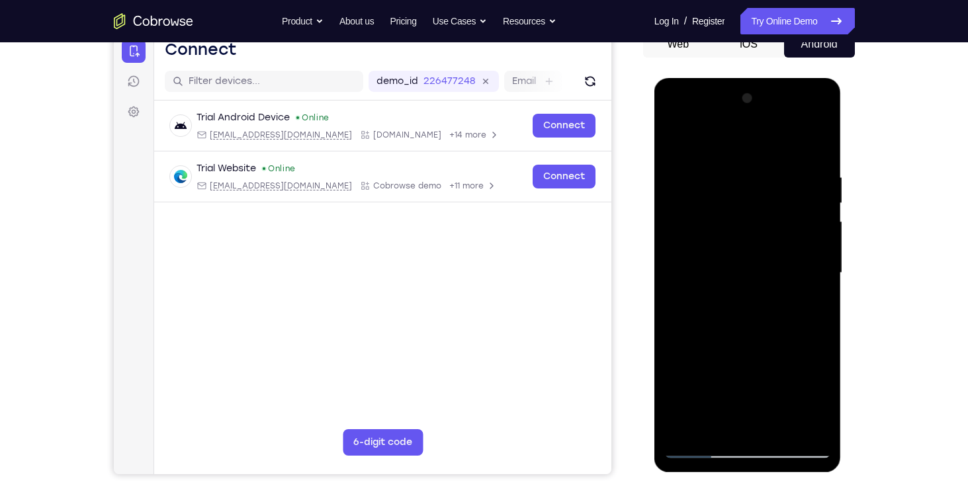
click at [744, 330] on div at bounding box center [747, 273] width 167 height 371
click at [741, 269] on div at bounding box center [747, 273] width 167 height 371
click at [739, 313] on div at bounding box center [747, 273] width 167 height 371
click at [816, 293] on div at bounding box center [747, 273] width 167 height 371
click at [671, 400] on div at bounding box center [747, 273] width 167 height 371
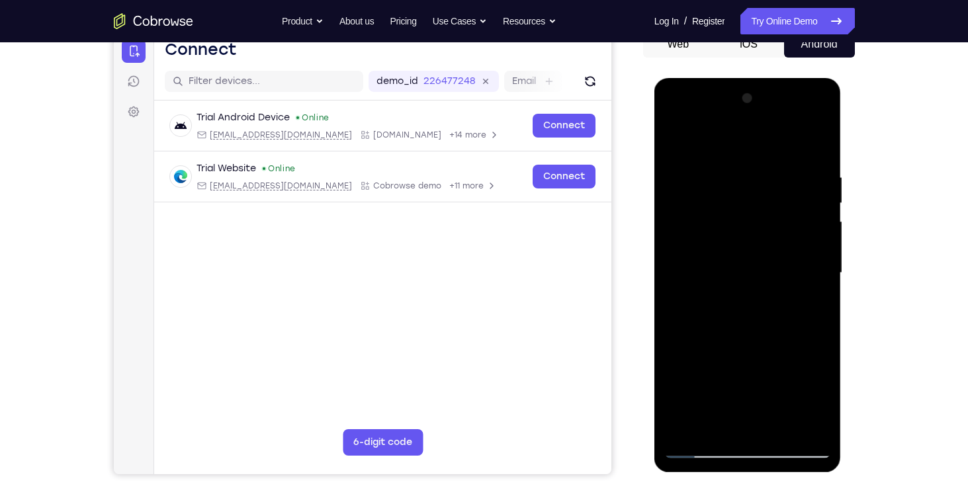
click at [762, 357] on div at bounding box center [747, 273] width 167 height 371
click at [805, 355] on div at bounding box center [747, 273] width 167 height 371
click at [768, 345] on div at bounding box center [747, 273] width 167 height 371
click at [700, 377] on div at bounding box center [747, 273] width 167 height 371
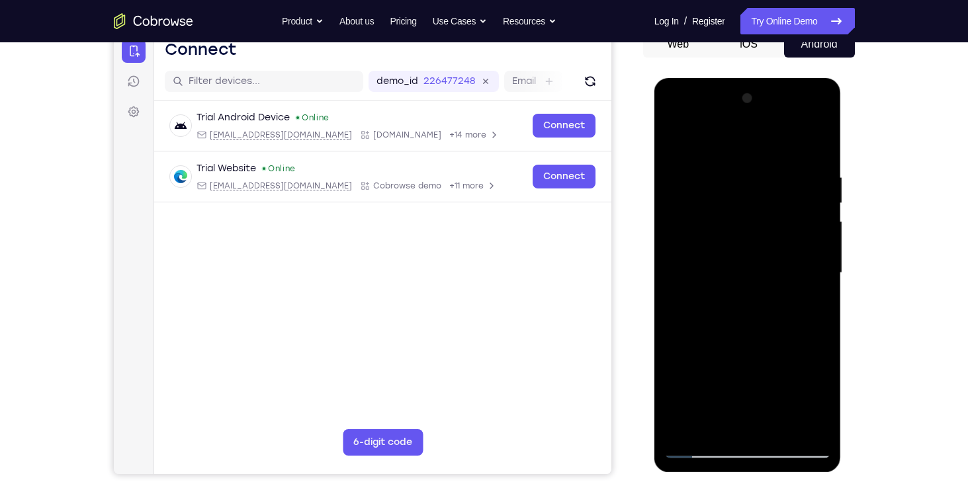
click at [710, 347] on div at bounding box center [747, 273] width 167 height 371
click at [737, 377] on div at bounding box center [747, 273] width 167 height 371
click at [675, 430] on div at bounding box center [747, 273] width 167 height 371
click at [725, 381] on div at bounding box center [747, 273] width 167 height 371
click at [676, 426] on div at bounding box center [747, 273] width 167 height 371
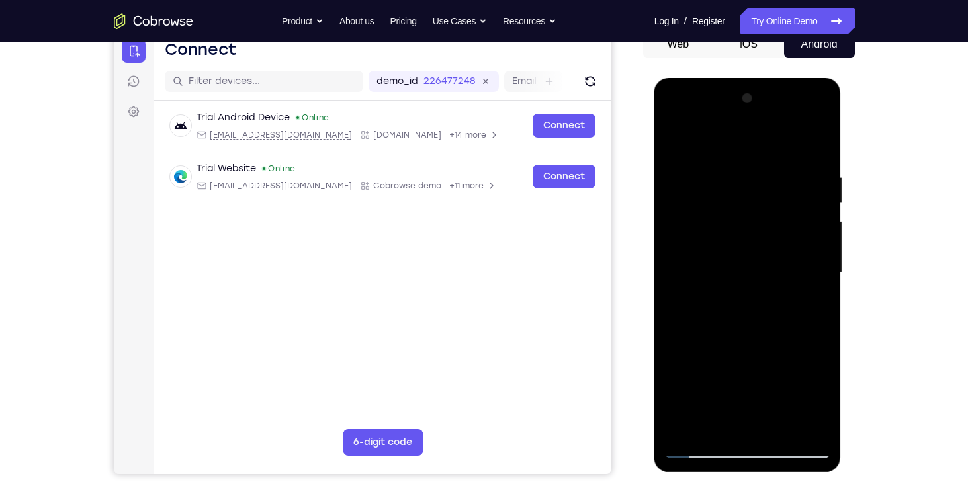
click at [678, 400] on div at bounding box center [747, 273] width 167 height 371
click at [681, 378] on div at bounding box center [747, 273] width 167 height 371
click at [762, 375] on div at bounding box center [747, 273] width 167 height 371
click at [799, 403] on div at bounding box center [747, 273] width 167 height 371
click at [709, 351] on div at bounding box center [747, 273] width 167 height 371
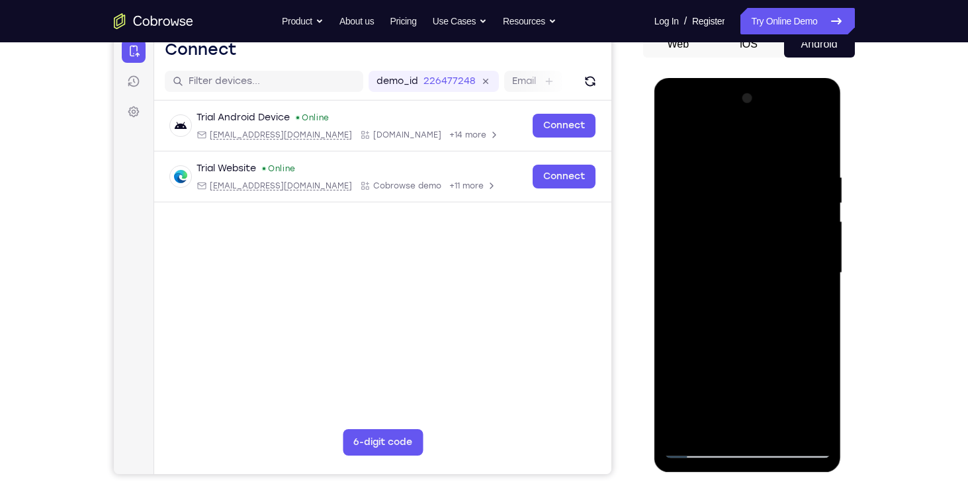
click at [719, 373] on div at bounding box center [747, 273] width 167 height 371
click at [768, 267] on div at bounding box center [747, 273] width 167 height 371
click at [741, 319] on div at bounding box center [747, 273] width 167 height 371
click at [773, 175] on div at bounding box center [747, 273] width 167 height 371
click at [819, 154] on div at bounding box center [747, 273] width 167 height 371
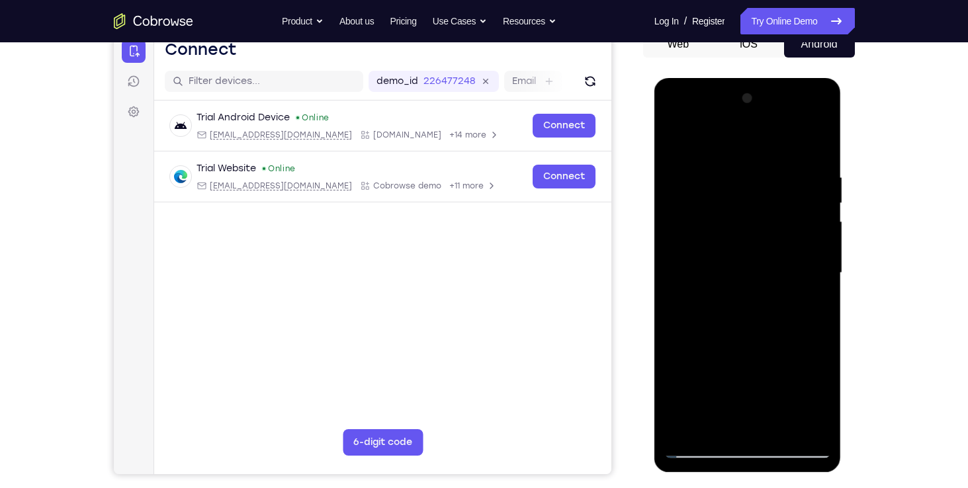
click at [720, 334] on div at bounding box center [747, 273] width 167 height 371
click at [771, 175] on div at bounding box center [747, 273] width 167 height 371
click at [764, 342] on div at bounding box center [747, 273] width 167 height 371
click at [801, 420] on div at bounding box center [747, 273] width 167 height 371
click at [805, 414] on div at bounding box center [747, 273] width 167 height 371
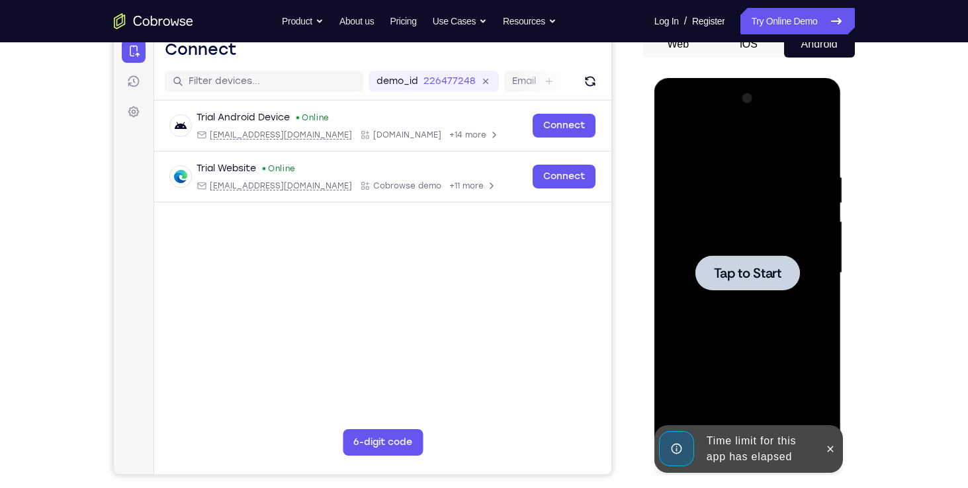
click at [782, 281] on div at bounding box center [748, 272] width 105 height 35
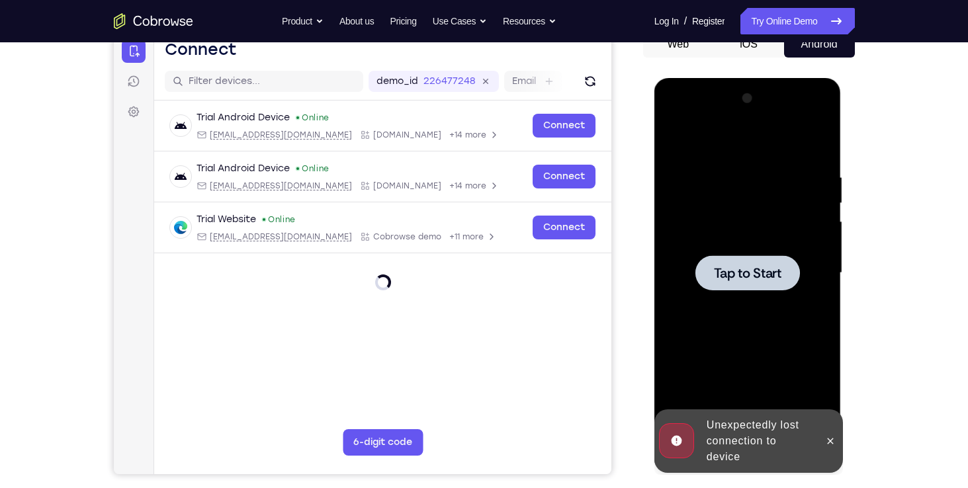
click at [763, 293] on div at bounding box center [747, 273] width 167 height 371
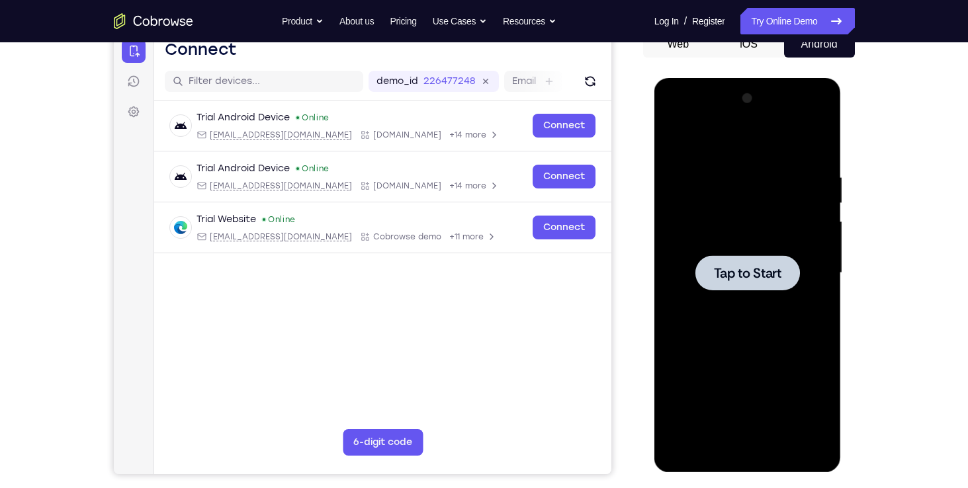
click at [745, 263] on div at bounding box center [748, 272] width 105 height 35
click at [734, 275] on span "Tap to Start" at bounding box center [748, 273] width 68 height 13
click at [735, 275] on span "Tap to Start" at bounding box center [748, 273] width 68 height 13
click at [750, 270] on span "Tap to Start" at bounding box center [748, 273] width 68 height 13
